Goal: Information Seeking & Learning: Learn about a topic

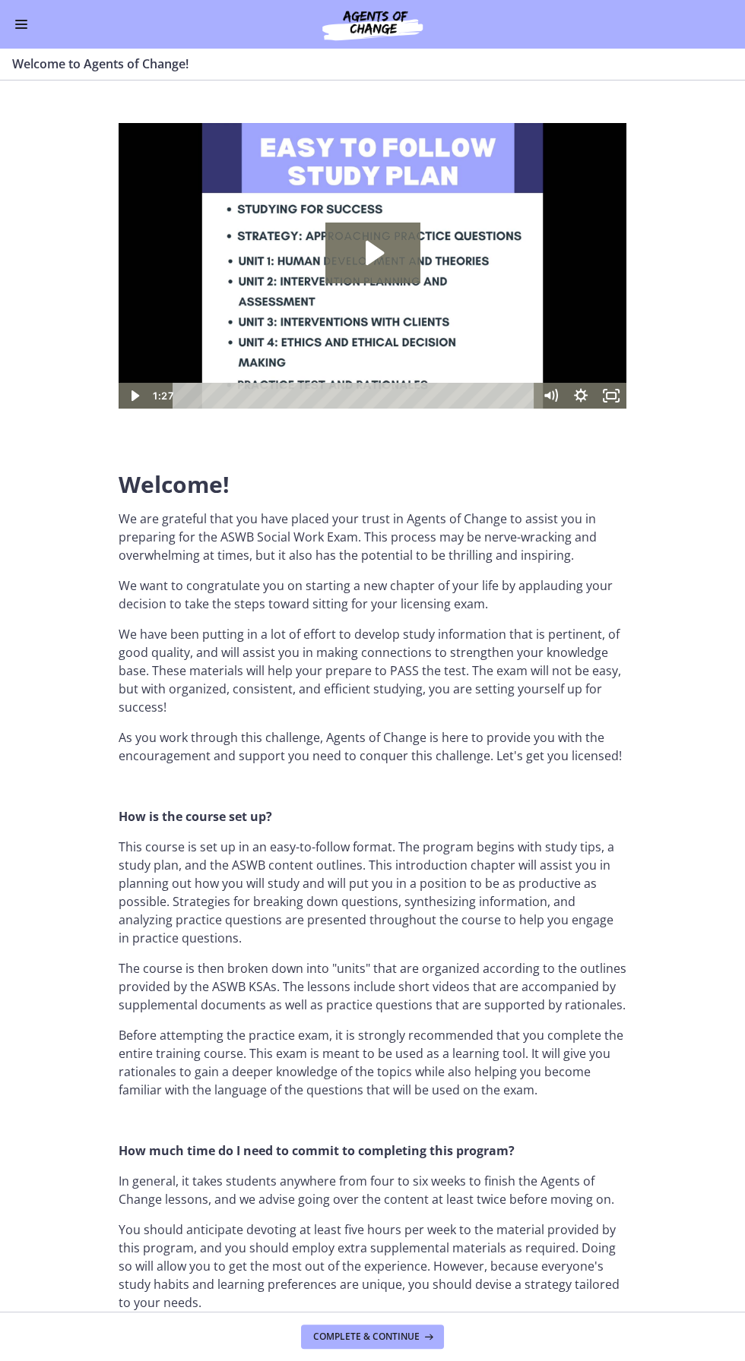
click at [384, 272] on icon "Play Video: c1o6hcmjueu5qasqsu00.mp4" at bounding box center [372, 253] width 95 height 61
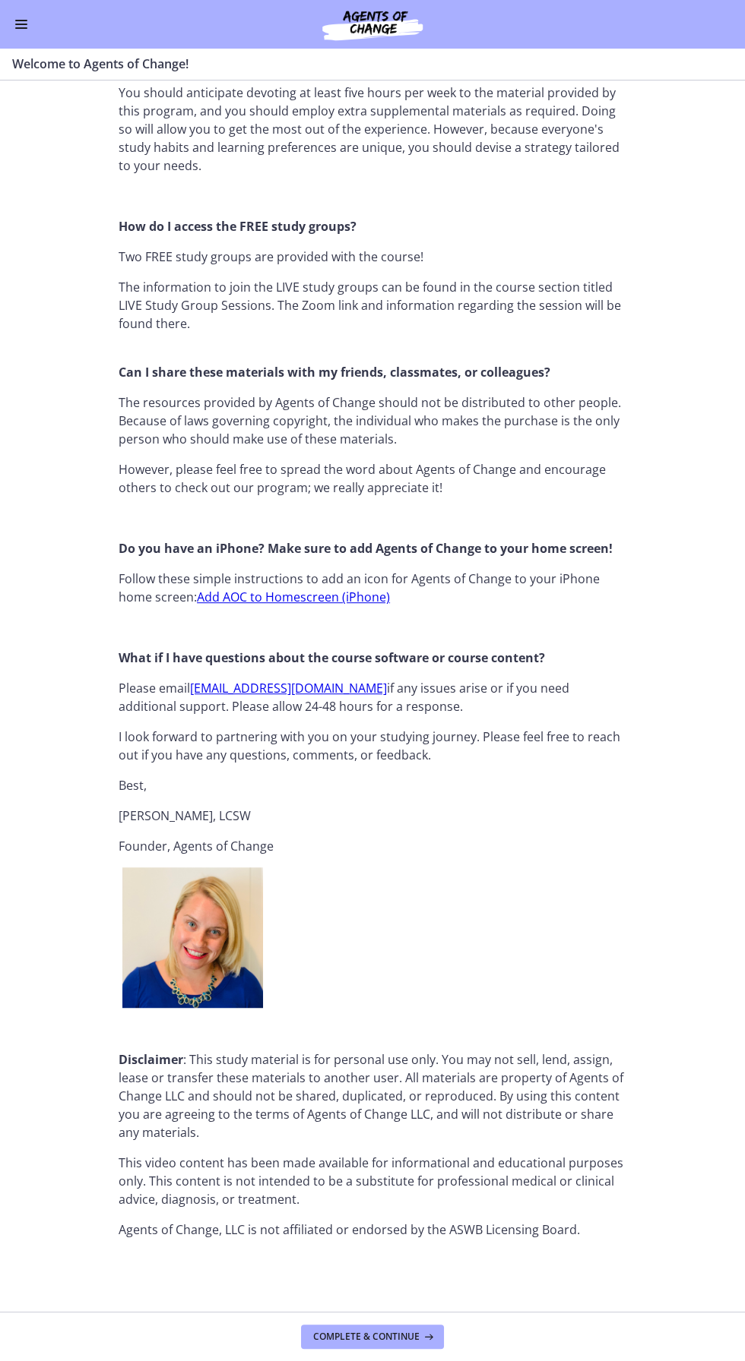
scroll to position [3069, 0]
click at [421, 1333] on icon at bounding box center [426, 1337] width 15 height 12
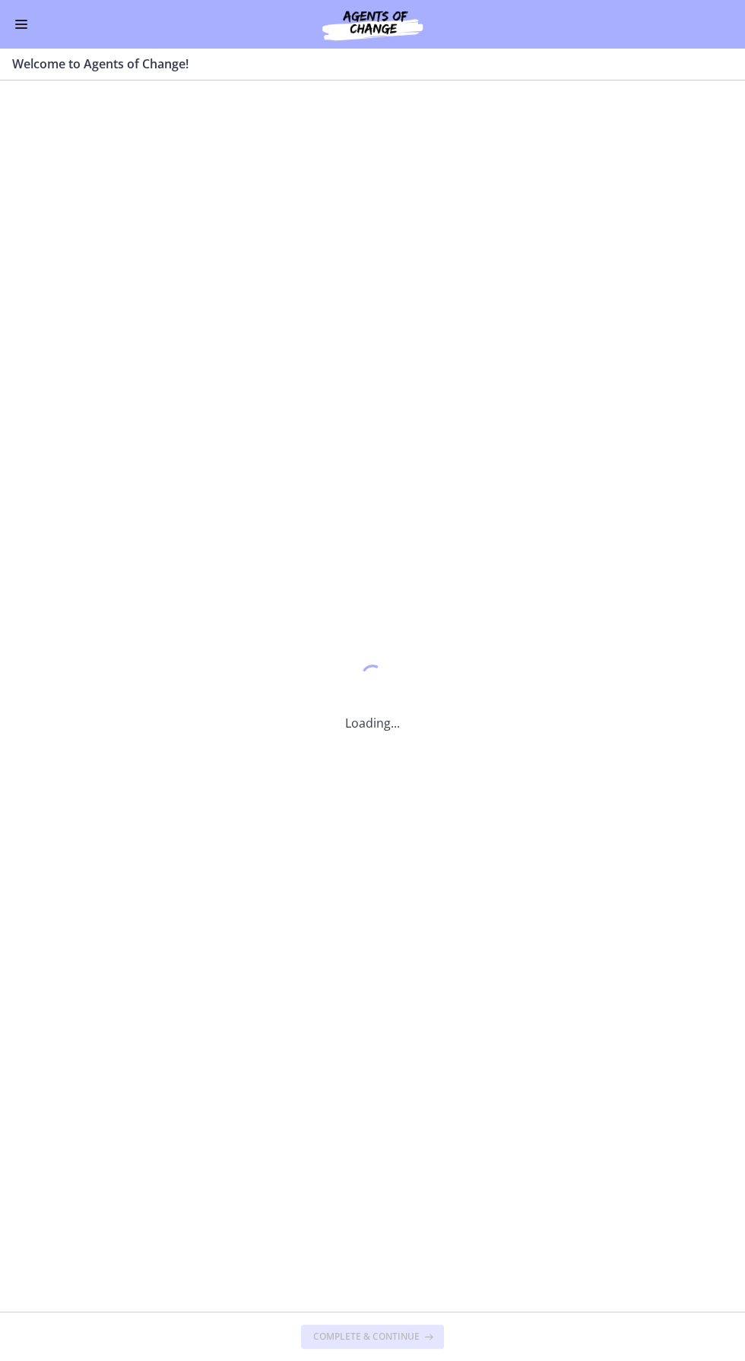
scroll to position [0, 0]
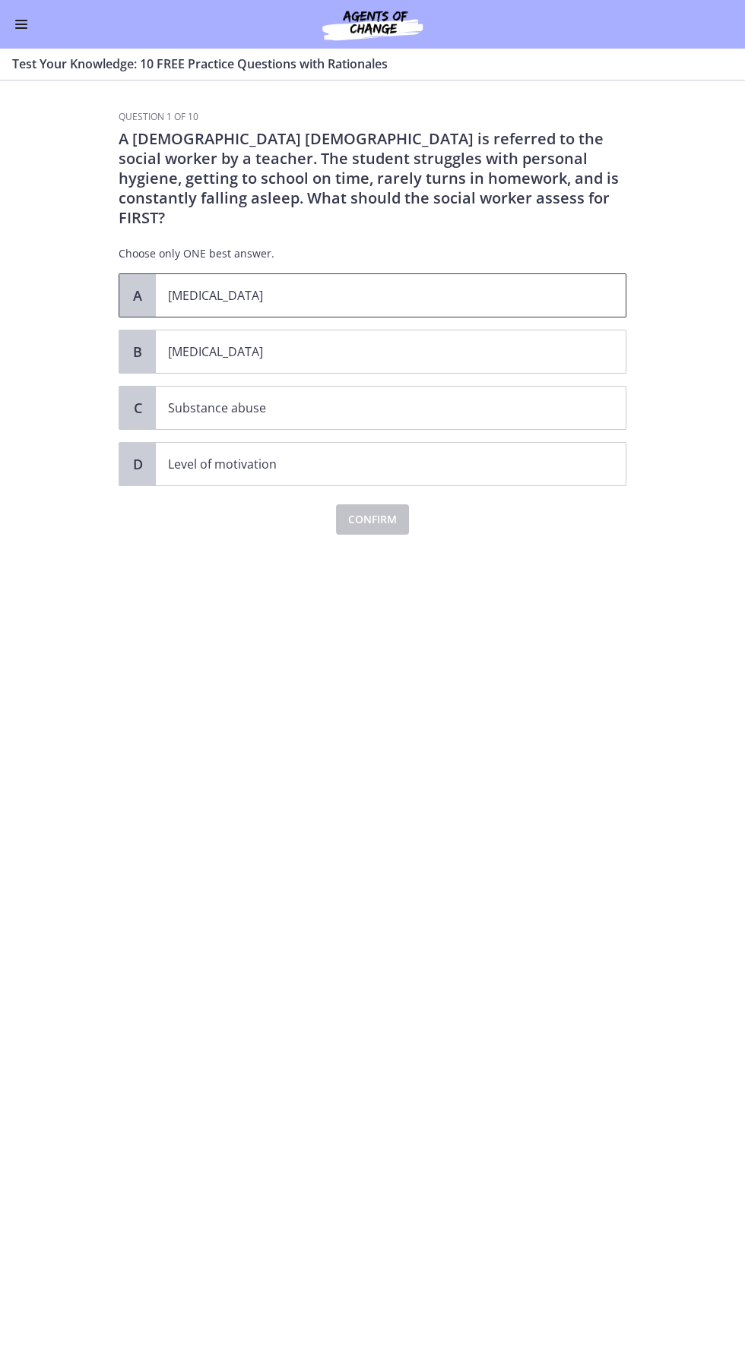
click at [343, 305] on p "[MEDICAL_DATA]" at bounding box center [375, 295] width 415 height 18
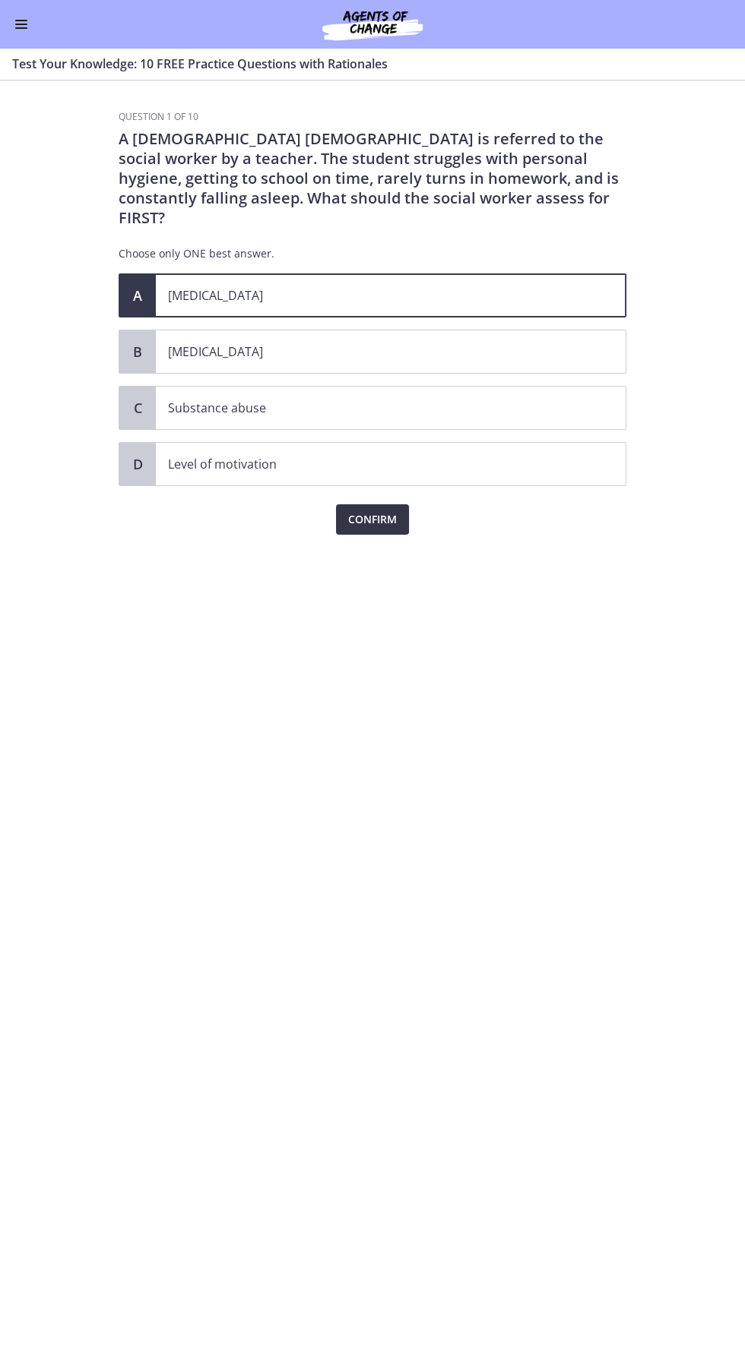
click at [389, 535] on button "Confirm" at bounding box center [372, 519] width 73 height 30
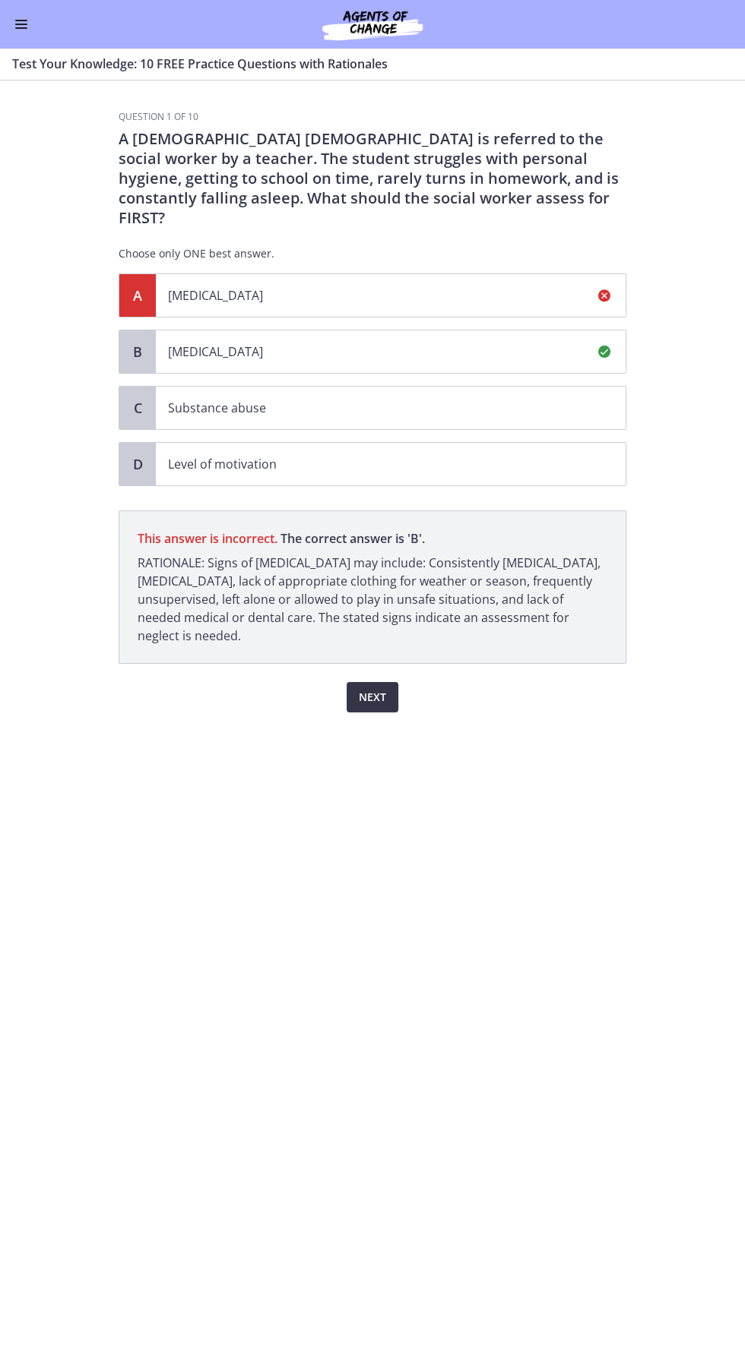
click at [384, 713] on button "Next" at bounding box center [372, 697] width 52 height 30
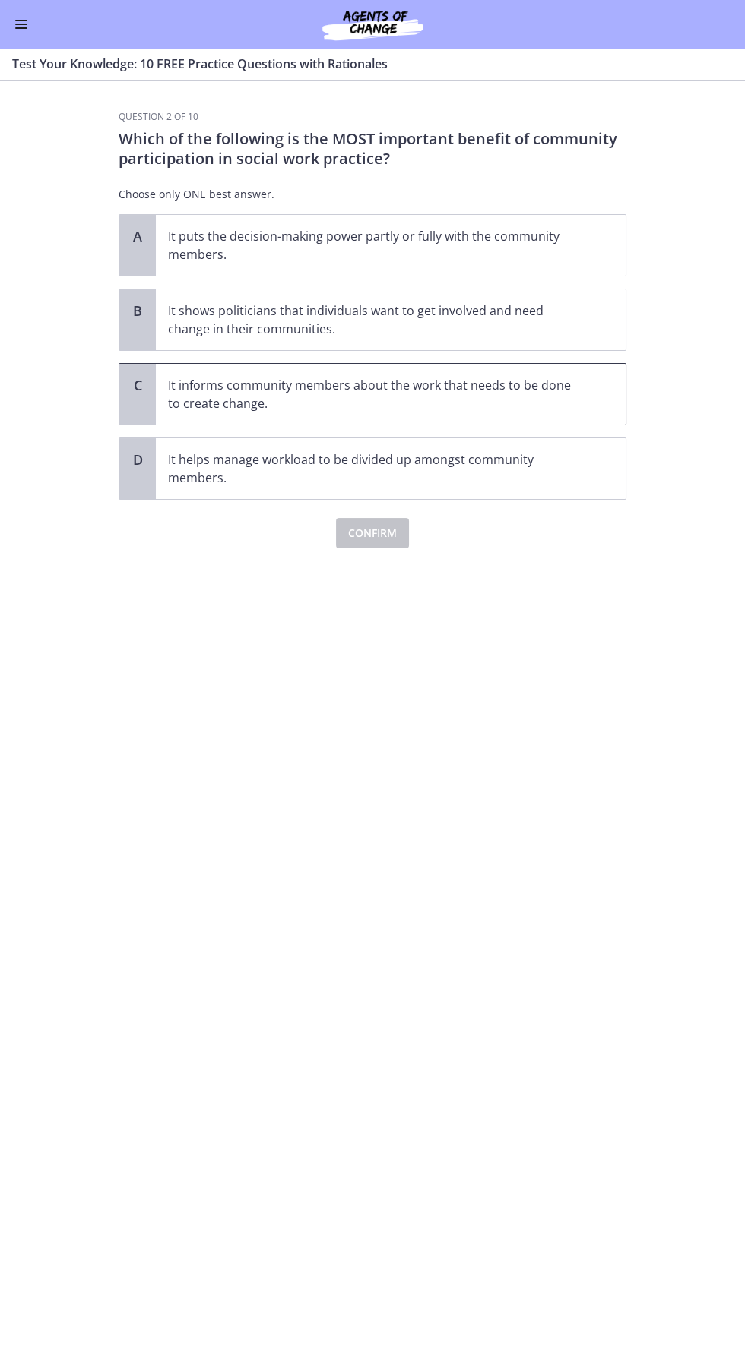
click at [302, 400] on p "It informs community members about the work that needs to be done to create cha…" at bounding box center [375, 394] width 415 height 36
click at [375, 536] on span "Confirm" at bounding box center [372, 533] width 49 height 18
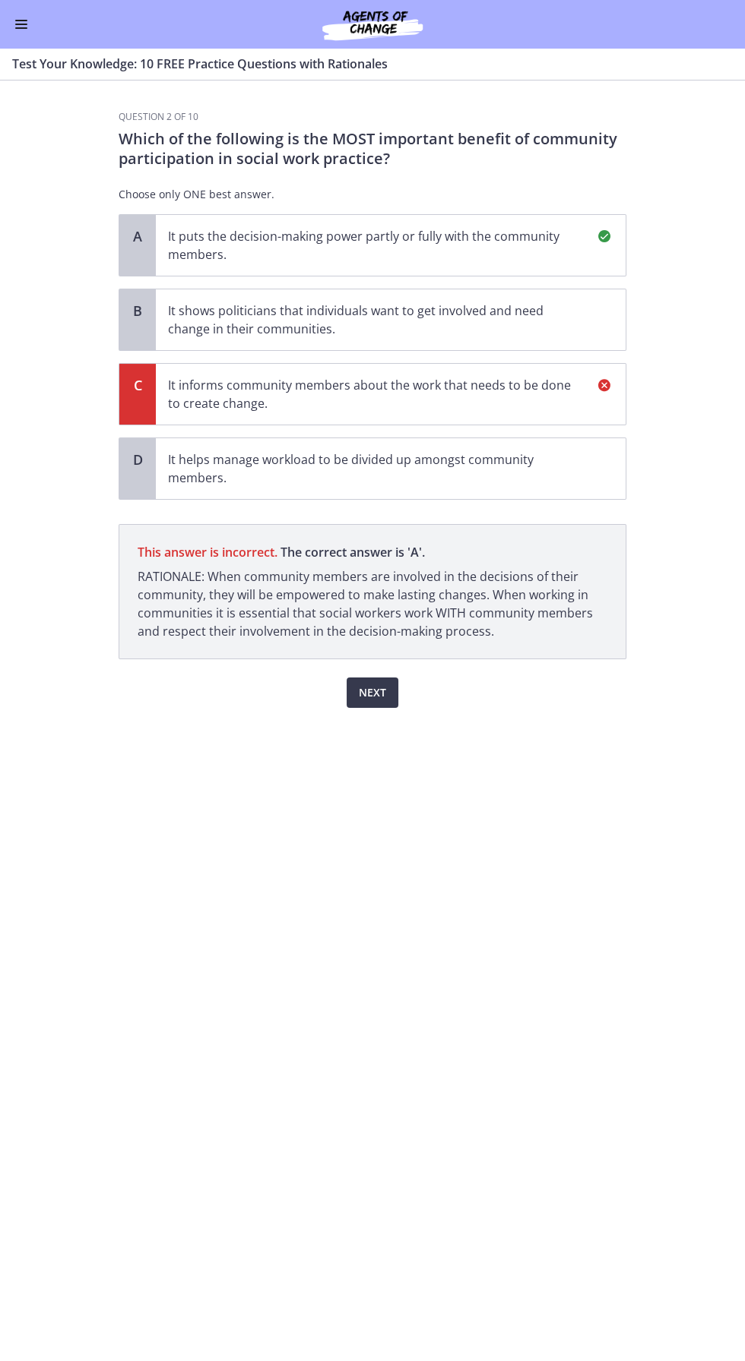
click at [416, 708] on div "Next" at bounding box center [373, 683] width 508 height 49
click at [378, 702] on span "Next" at bounding box center [372, 693] width 27 height 18
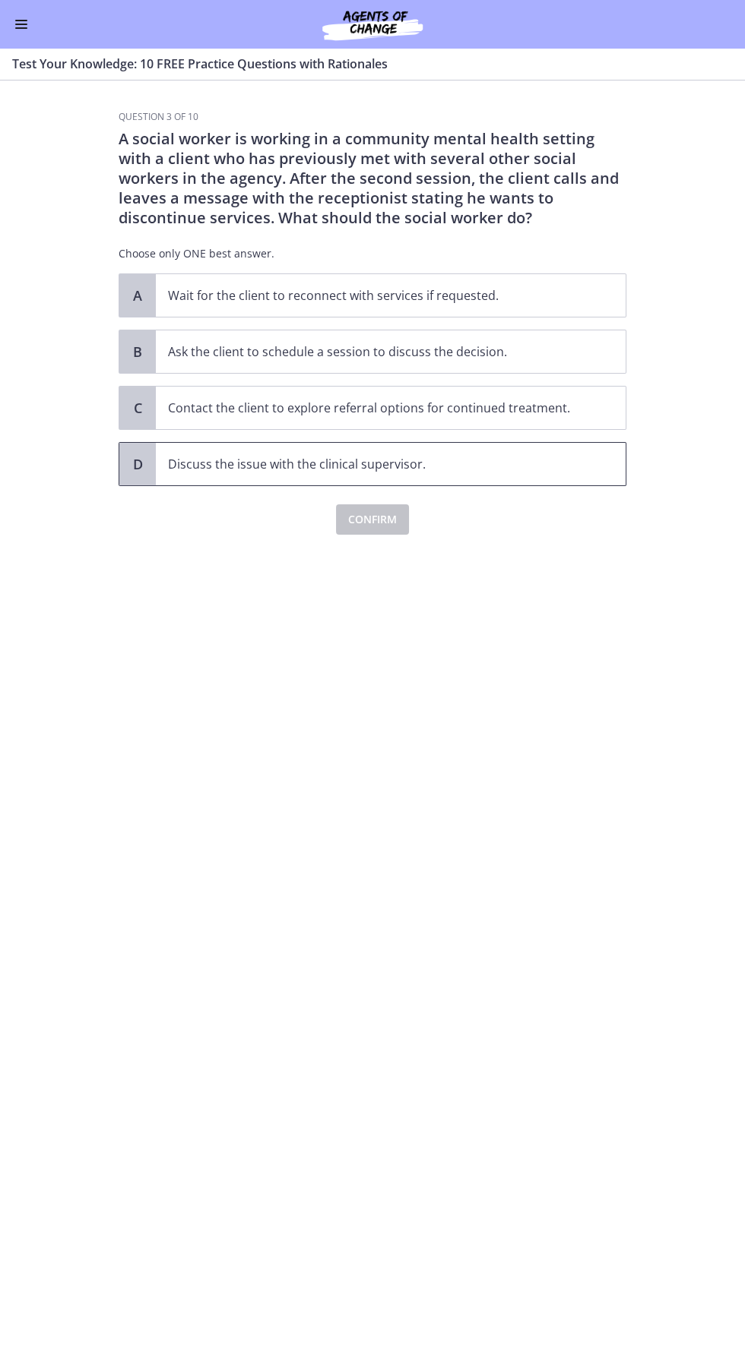
click at [274, 473] on p "Discuss the issue with the clinical supervisor." at bounding box center [375, 464] width 415 height 18
click at [391, 529] on span "Confirm" at bounding box center [372, 520] width 49 height 18
